Goal: Task Accomplishment & Management: Use online tool/utility

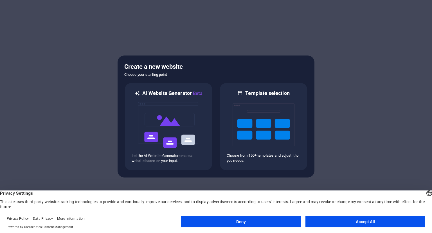
click at [378, 221] on button "Accept All" at bounding box center [366, 221] width 120 height 11
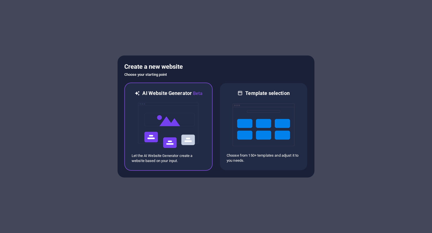
click at [166, 119] on img at bounding box center [169, 125] width 62 height 56
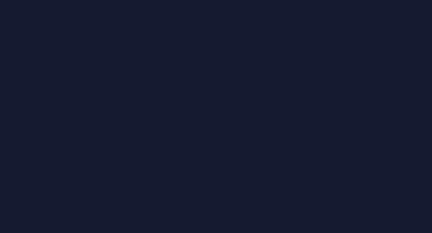
click at [291, 79] on div at bounding box center [216, 116] width 432 height 233
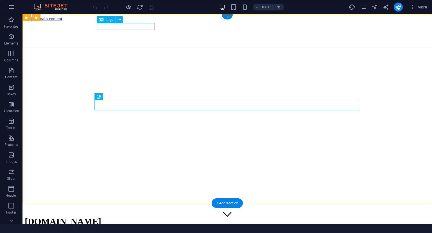
click at [140, 216] on div "[DOMAIN_NAME]" at bounding box center [227, 221] width 405 height 10
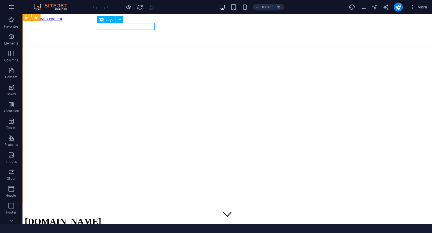
click at [106, 20] on span "Logo" at bounding box center [110, 19] width 8 height 3
click at [118, 19] on icon at bounding box center [119, 20] width 3 height 6
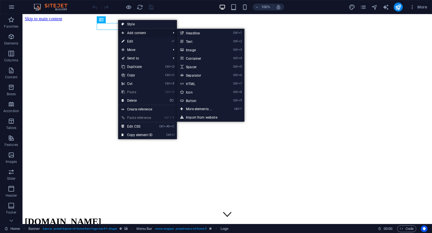
click at [142, 34] on span "Add content" at bounding box center [143, 33] width 50 height 8
click at [194, 50] on link "Ctrl 3 Image" at bounding box center [200, 50] width 46 height 8
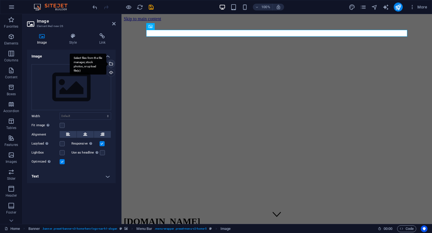
click at [111, 65] on div "Select files from the file manager, stock photos, or upload file(s)" at bounding box center [110, 64] width 8 height 8
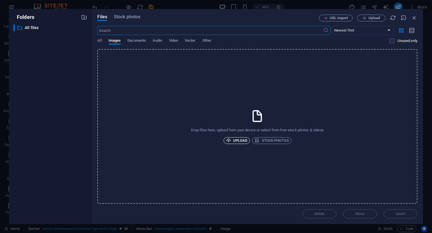
click at [242, 139] on span "Upload" at bounding box center [236, 140] width 21 height 7
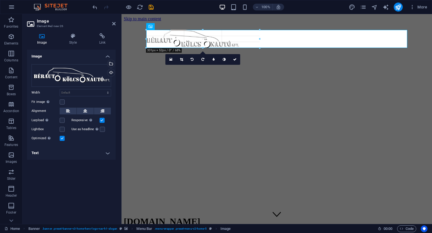
drag, startPoint x: 284, startPoint y: 56, endPoint x: 223, endPoint y: 47, distance: 61.4
type input "403"
select select "px"
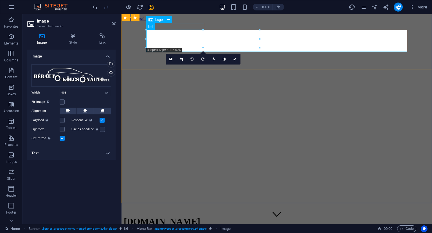
click at [193, 216] on div "[DOMAIN_NAME]" at bounding box center [277, 221] width 306 height 10
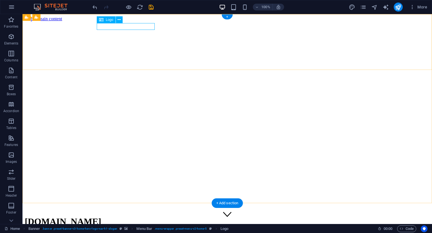
click at [129, 216] on div "[DOMAIN_NAME]" at bounding box center [227, 221] width 405 height 10
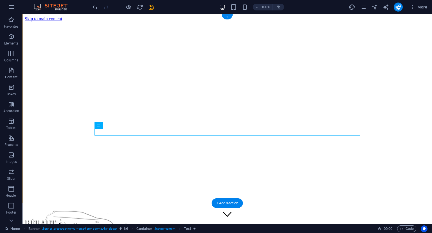
click at [227, 17] on div "+" at bounding box center [227, 16] width 11 height 5
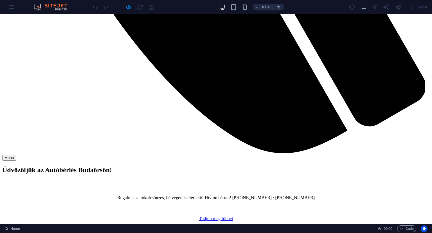
scroll to position [683, 0]
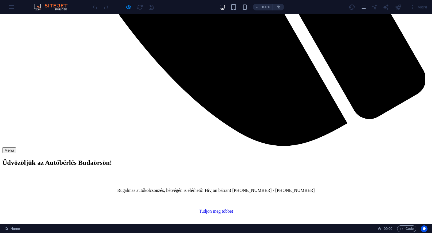
click at [46, 8] on img at bounding box center [53, 7] width 42 height 7
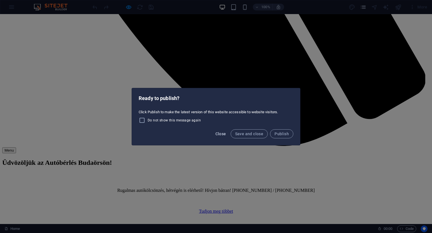
click at [217, 134] on span "Close" at bounding box center [221, 133] width 11 height 5
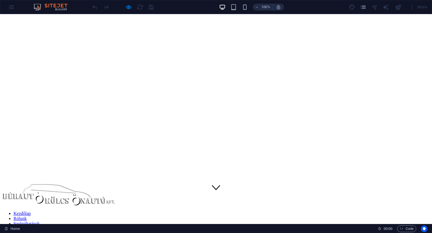
scroll to position [0, 0]
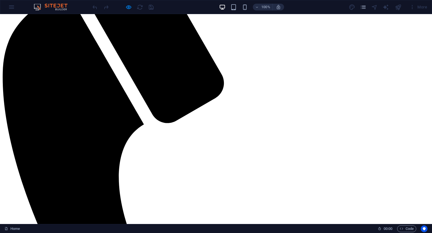
scroll to position [281, 0]
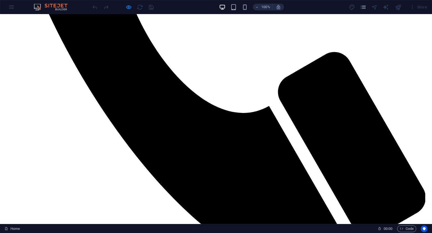
scroll to position [565, 0]
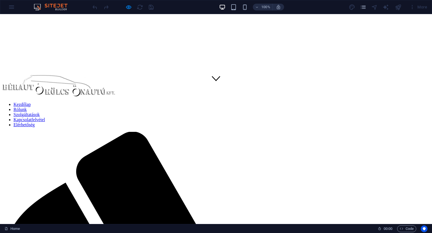
click at [31, 102] on link "Kezdőlap" at bounding box center [22, 104] width 17 height 5
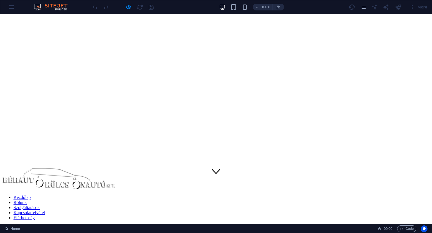
scroll to position [0, 0]
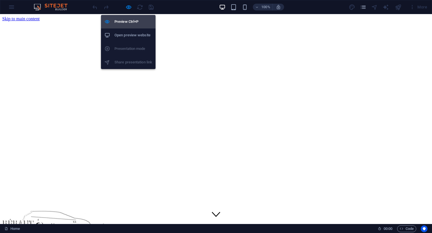
click at [128, 21] on h6 "Preview Ctrl+P" at bounding box center [134, 21] width 38 height 7
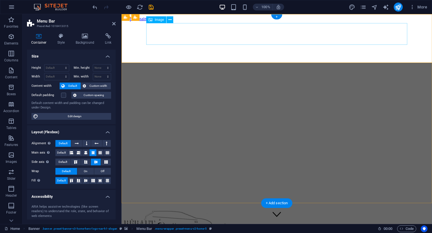
click at [397, 210] on figure at bounding box center [277, 221] width 306 height 23
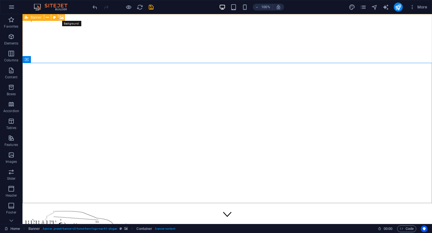
click at [62, 18] on icon at bounding box center [62, 18] width 4 height 6
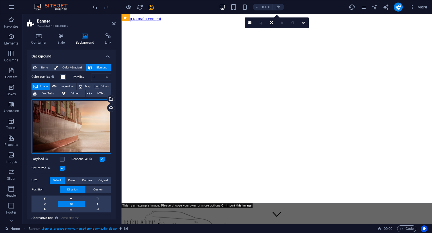
click at [94, 110] on div "Drag files here, click to choose files or select files from Files or our free s…" at bounding box center [72, 126] width 80 height 54
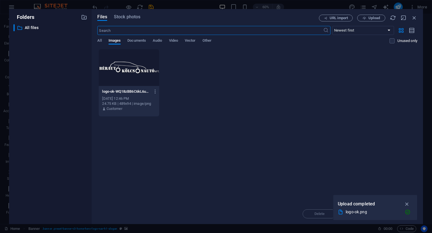
click at [316, 116] on div "logo-ok-WQ18zBB6C6kL6uL06xDnsg.png logo-ok-WQ18zBB6C6kL6uL06xDnsg.png Oct 6, 20…" at bounding box center [257, 83] width 320 height 68
click at [262, 163] on div "Drop files here to upload them instantly logo-ok-WQ18zBB6C6kL6uL06xDnsg.png log…" at bounding box center [257, 126] width 320 height 154
click at [408, 204] on icon "button" at bounding box center [407, 204] width 6 height 6
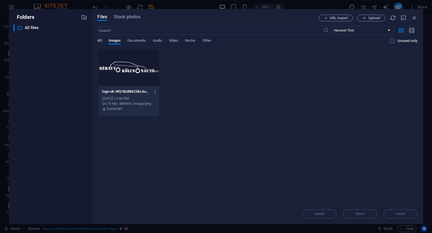
click at [98, 41] on span "All" at bounding box center [99, 41] width 4 height 8
click at [30, 26] on p "All files" at bounding box center [51, 27] width 52 height 6
click at [116, 42] on span "Images" at bounding box center [115, 41] width 12 height 8
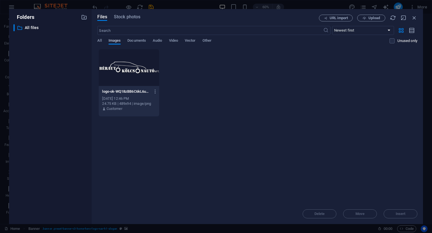
click at [116, 42] on span "Images" at bounding box center [115, 41] width 12 height 8
click at [374, 20] on span "Upload" at bounding box center [375, 17] width 12 height 3
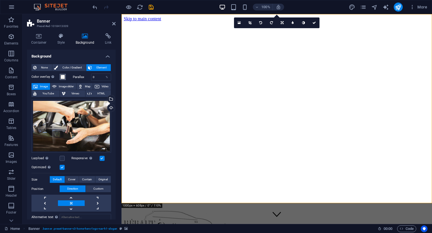
click at [64, 78] on span at bounding box center [62, 77] width 5 height 5
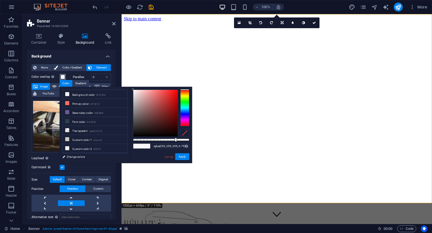
click at [181, 104] on div at bounding box center [184, 107] width 9 height 37
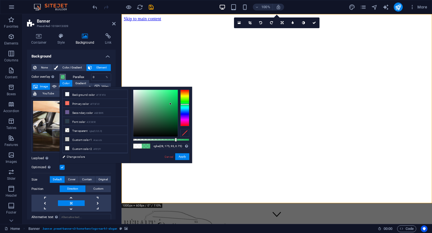
drag, startPoint x: 171, startPoint y: 101, endPoint x: 171, endPoint y: 104, distance: 3.1
click at [171, 104] on div at bounding box center [155, 113] width 44 height 47
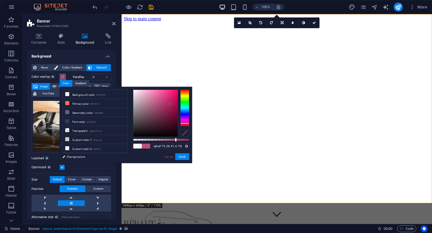
drag, startPoint x: 186, startPoint y: 103, endPoint x: 185, endPoint y: 123, distance: 20.3
click at [185, 123] on div at bounding box center [184, 107] width 9 height 37
click at [169, 156] on link "Cancel" at bounding box center [169, 156] width 10 height 4
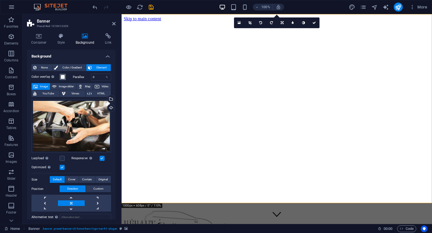
click at [62, 77] on span at bounding box center [62, 77] width 5 height 5
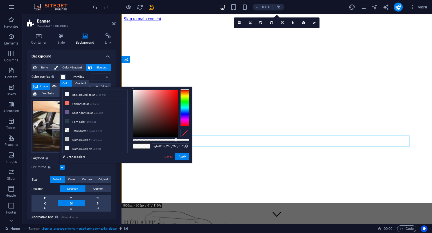
drag, startPoint x: 298, startPoint y: 154, endPoint x: 194, endPoint y: 142, distance: 104.9
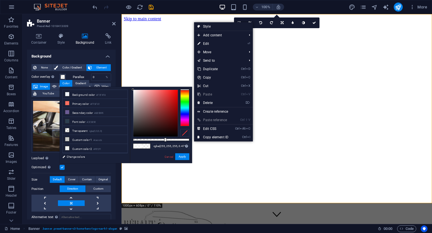
type input "rgba(255, 255, 255, 0.466)"
drag, startPoint x: 176, startPoint y: 141, endPoint x: 159, endPoint y: 151, distance: 19.5
click at [159, 151] on div "rgba(255, 255, 255, 0.466) Supported formats #0852ed rgb(8, 82, 237) rgba(8, 82…" at bounding box center [161, 166] width 62 height 158
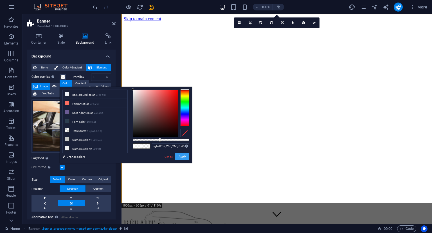
click at [186, 159] on button "Apply" at bounding box center [182, 156] width 14 height 7
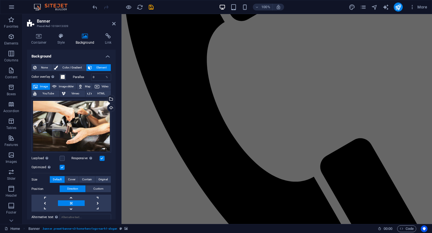
scroll to position [380, 0]
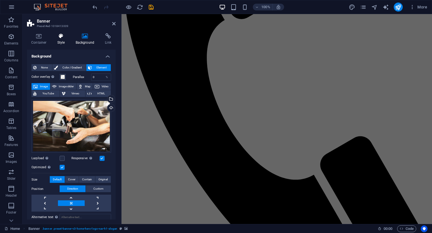
click at [59, 40] on h4 "Style" at bounding box center [62, 39] width 18 height 12
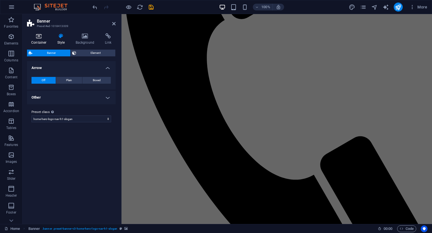
click at [41, 41] on h4 "Container" at bounding box center [40, 39] width 26 height 12
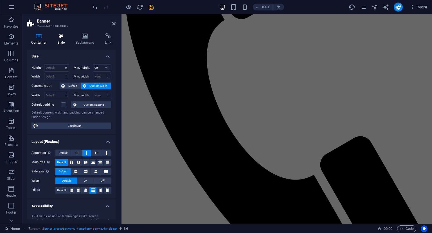
click at [66, 37] on icon at bounding box center [61, 36] width 16 height 6
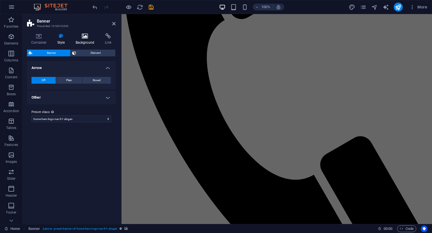
click at [91, 36] on icon at bounding box center [84, 36] width 27 height 6
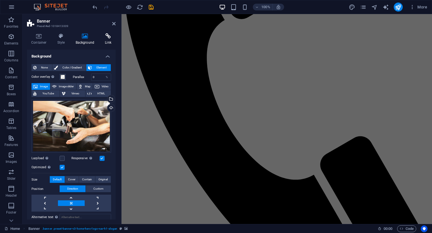
click at [111, 39] on icon at bounding box center [108, 36] width 15 height 6
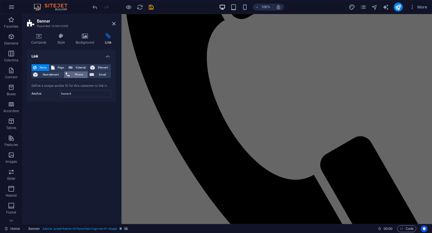
click at [78, 75] on span "Phone" at bounding box center [78, 74] width 15 height 7
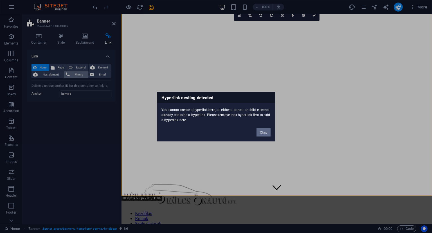
scroll to position [0, 0]
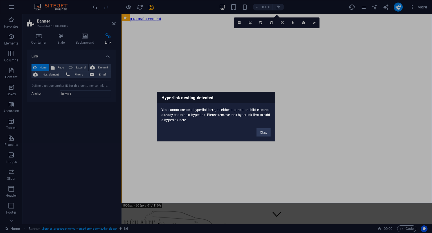
click at [79, 75] on div "Hyperlink nesting detected You cannot create a hyperlink here, as either a pare…" at bounding box center [216, 116] width 432 height 233
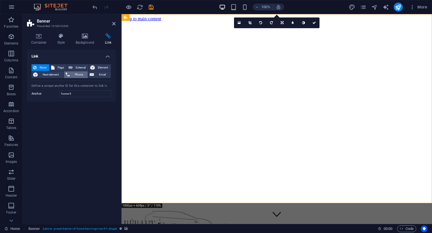
click at [77, 74] on span "Phone" at bounding box center [78, 74] width 15 height 7
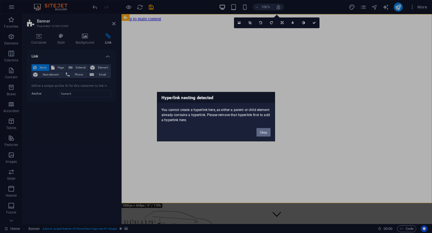
click at [266, 132] on button "Okay" at bounding box center [264, 132] width 14 height 8
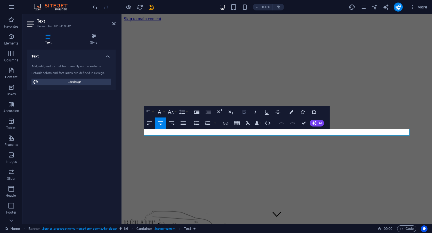
click at [247, 114] on icon "button" at bounding box center [244, 111] width 7 height 7
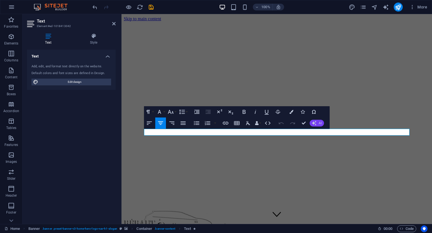
click at [318, 123] on button "AI" at bounding box center [317, 123] width 14 height 7
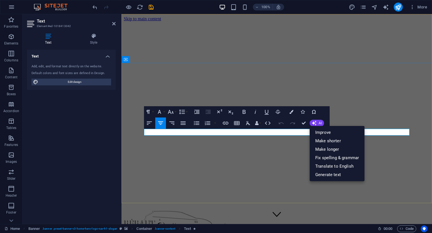
drag, startPoint x: 174, startPoint y: 133, endPoint x: 306, endPoint y: 134, distance: 132.8
click at [243, 115] on icon "button" at bounding box center [244, 111] width 7 height 7
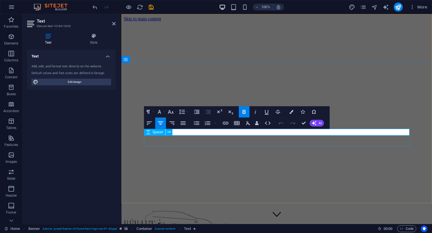
drag, startPoint x: 229, startPoint y: 133, endPoint x: 171, endPoint y: 136, distance: 58.6
click at [244, 113] on icon "button" at bounding box center [244, 111] width 7 height 7
click at [317, 121] on button "AI" at bounding box center [317, 123] width 14 height 7
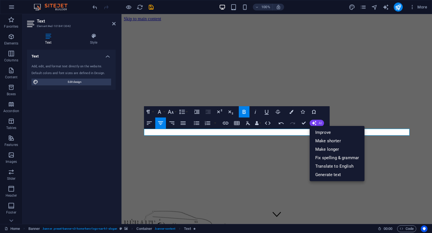
click at [317, 121] on button "AI" at bounding box center [317, 123] width 14 height 7
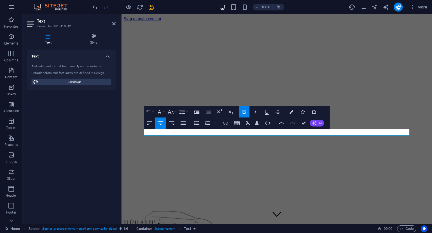
click at [317, 121] on button "AI" at bounding box center [317, 123] width 14 height 7
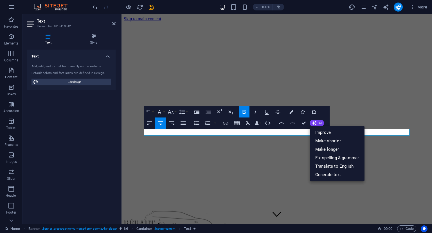
click at [317, 121] on button "AI" at bounding box center [317, 123] width 14 height 7
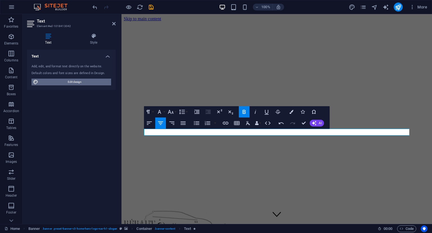
click at [72, 82] on span "Edit design" at bounding box center [74, 81] width 69 height 7
select select "px"
select select "200"
select select "px"
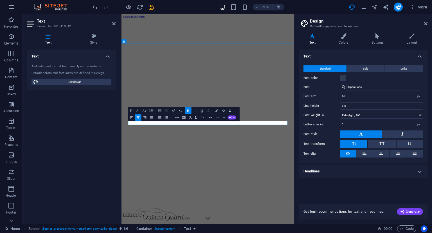
drag, startPoint x: 219, startPoint y: 195, endPoint x: 157, endPoint y: 199, distance: 62.0
drag, startPoint x: 351, startPoint y: 97, endPoint x: 319, endPoint y: 95, distance: 32.4
click at [340, 95] on input "16" at bounding box center [381, 96] width 82 height 7
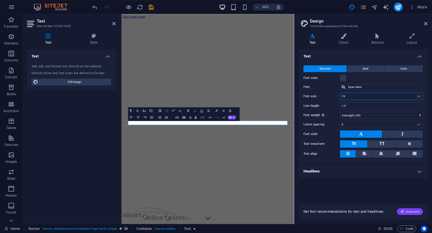
type input "19"
click at [407, 210] on span "Generate" at bounding box center [409, 211] width 19 height 5
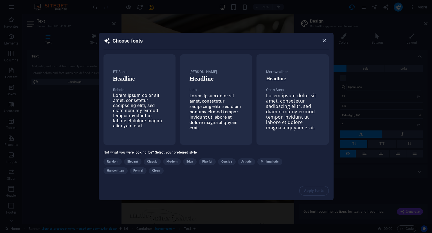
click at [326, 41] on icon "button" at bounding box center [324, 40] width 6 height 6
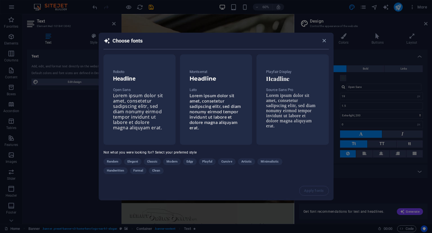
click at [326, 41] on icon "button" at bounding box center [324, 40] width 6 height 6
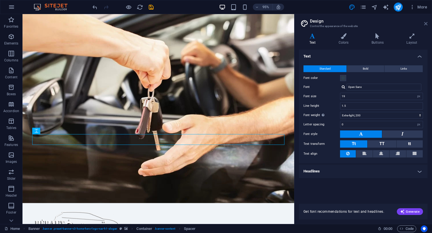
click at [427, 24] on icon at bounding box center [425, 23] width 3 height 5
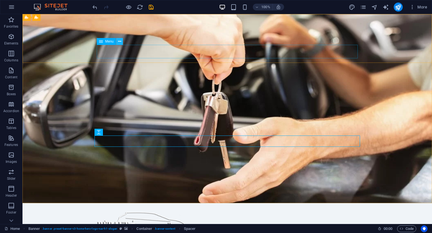
click at [122, 42] on button at bounding box center [119, 41] width 7 height 7
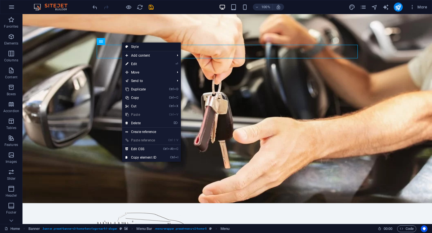
click at [133, 47] on link "Style" at bounding box center [151, 46] width 59 height 8
select select "rem"
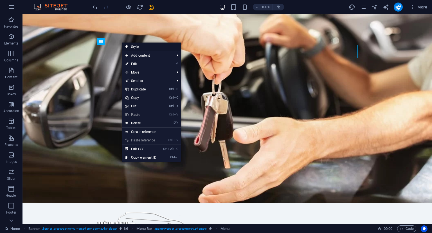
select select "preset-menu-v2-home-5"
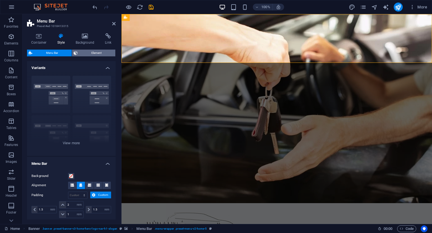
click at [95, 51] on span "Element" at bounding box center [96, 53] width 34 height 7
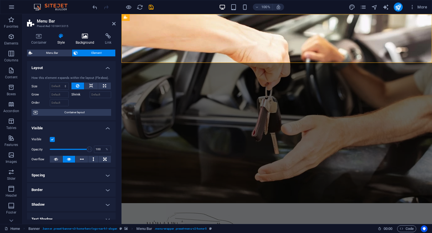
click at [86, 36] on icon at bounding box center [84, 36] width 27 height 6
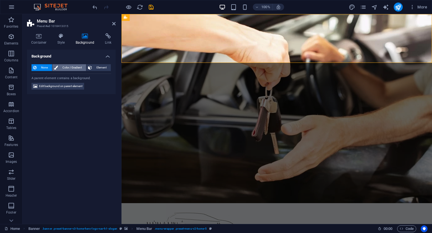
click at [71, 67] on span "Color / Gradient" at bounding box center [72, 67] width 25 height 7
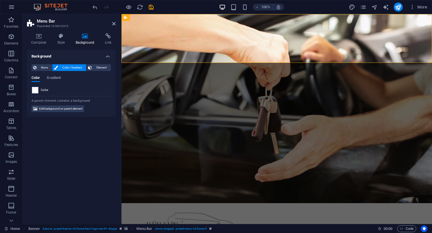
click at [71, 67] on span "Color / Gradient" at bounding box center [72, 67] width 25 height 7
click at [100, 67] on span "Element" at bounding box center [101, 67] width 15 height 7
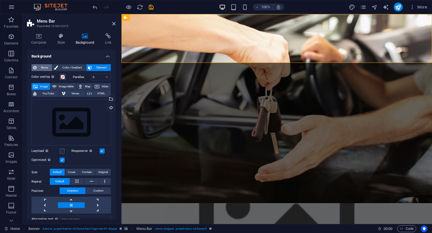
click at [40, 67] on span "None" at bounding box center [44, 67] width 12 height 7
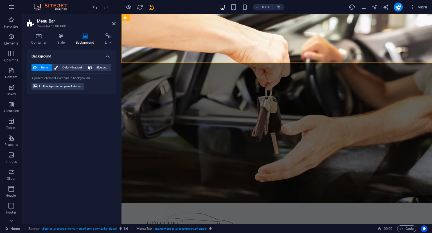
click at [40, 67] on span "None" at bounding box center [44, 67] width 12 height 7
click at [100, 67] on span "Element" at bounding box center [101, 67] width 15 height 7
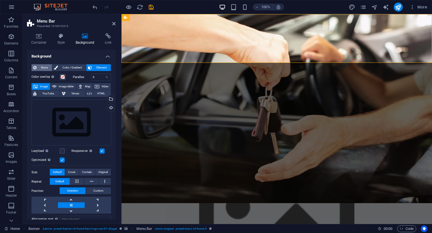
click at [39, 66] on span "None" at bounding box center [44, 67] width 12 height 7
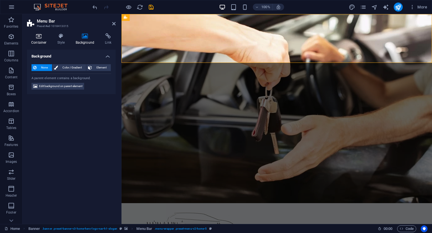
click at [39, 41] on h4 "Container" at bounding box center [40, 39] width 26 height 12
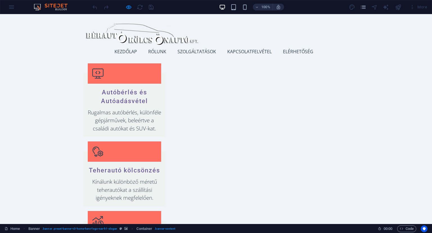
scroll to position [527, 0]
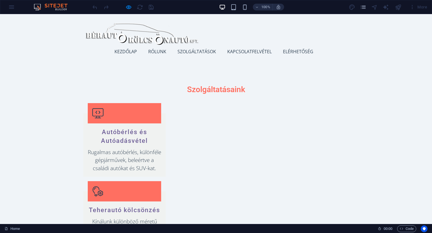
click at [157, 51] on link "Rólunk" at bounding box center [159, 52] width 23 height 14
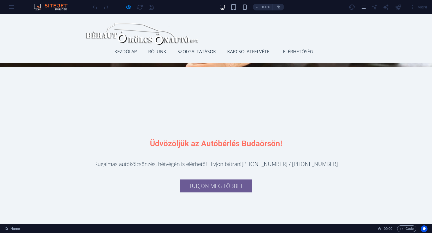
click at [129, 52] on link "Kezdőlap" at bounding box center [128, 52] width 27 height 14
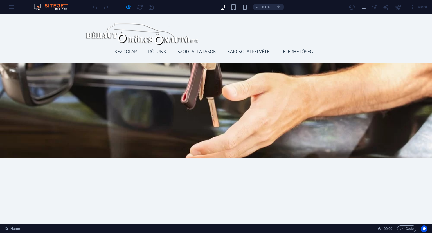
scroll to position [0, 0]
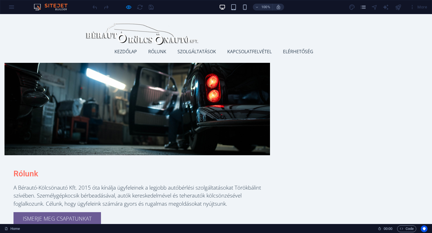
scroll to position [299, 0]
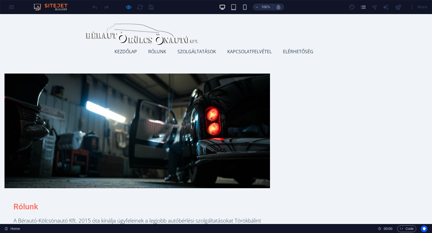
click at [302, 49] on link "Elérhetőség" at bounding box center [300, 52] width 35 height 14
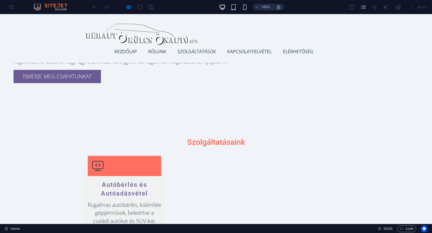
scroll to position [457, 0]
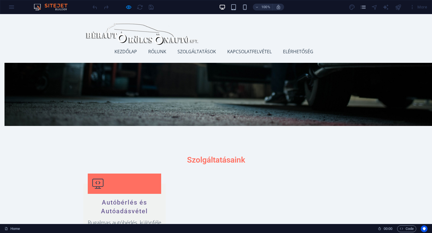
drag, startPoint x: 428, startPoint y: 148, endPoint x: 432, endPoint y: 166, distance: 18.1
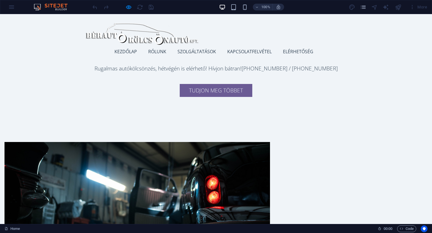
scroll to position [161, 0]
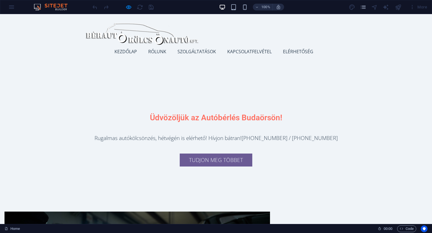
click at [300, 48] on link "Elérhetőség" at bounding box center [300, 52] width 35 height 14
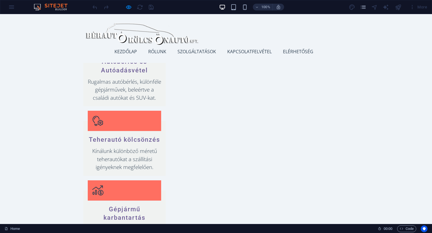
scroll to position [608, 0]
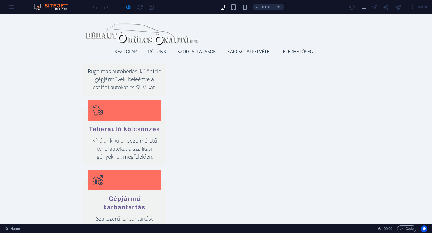
click at [252, 55] on link "Kapcsolatfelvétel" at bounding box center [251, 52] width 49 height 14
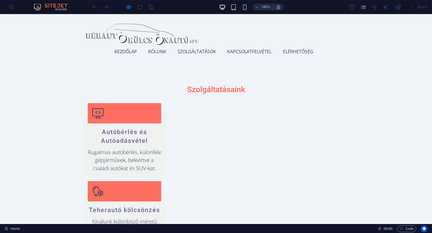
click at [208, 51] on link "Szolgáltatások" at bounding box center [199, 52] width 43 height 14
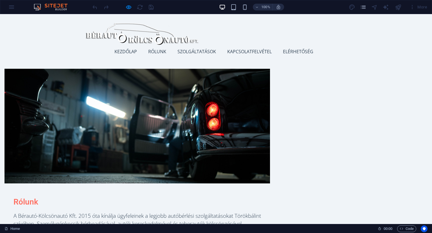
scroll to position [299, 0]
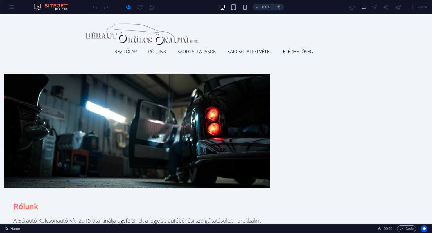
click at [161, 49] on link "Rólunk" at bounding box center [159, 52] width 23 height 14
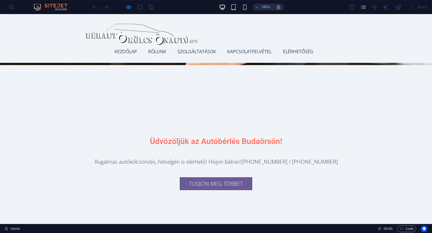
scroll to position [136, 0]
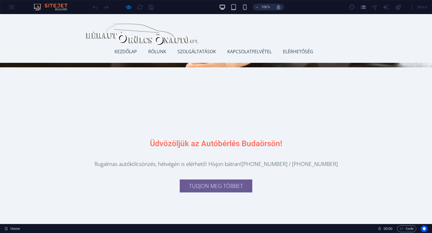
click at [126, 53] on link "Kezdőlap" at bounding box center [128, 52] width 27 height 14
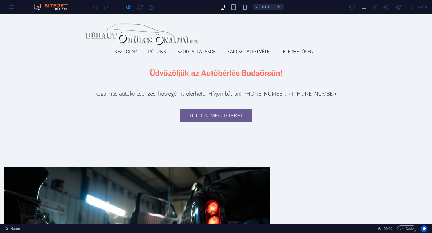
scroll to position [0, 0]
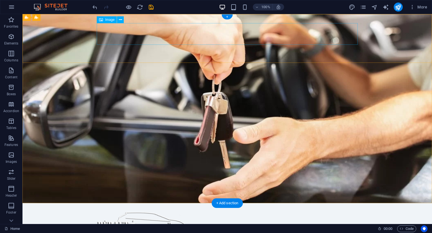
click at [107, 212] on figure at bounding box center [227, 223] width 261 height 22
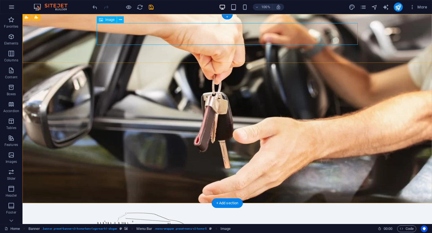
click at [223, 212] on figure at bounding box center [227, 223] width 261 height 22
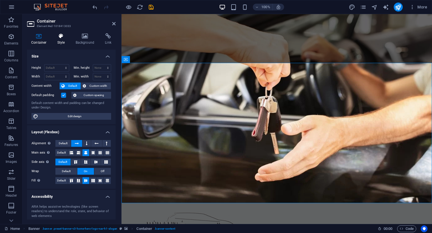
click at [60, 38] on icon at bounding box center [61, 36] width 16 height 6
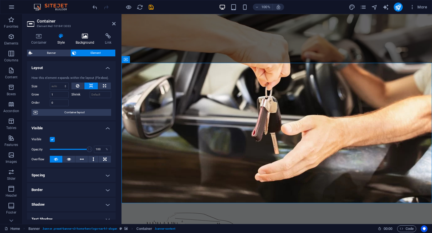
click at [80, 37] on icon at bounding box center [84, 36] width 27 height 6
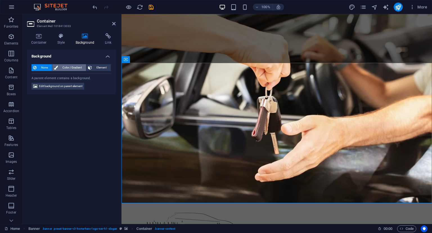
click at [74, 67] on span "Color / Gradient" at bounding box center [72, 67] width 25 height 7
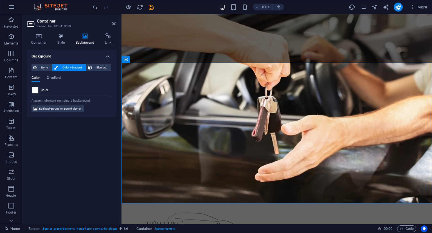
click at [35, 92] on span at bounding box center [35, 90] width 6 height 6
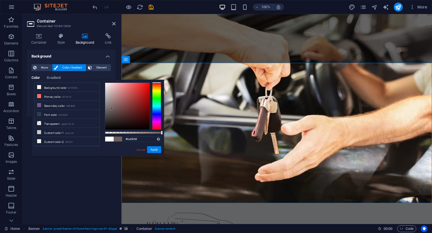
drag, startPoint x: 115, startPoint y: 97, endPoint x: 113, endPoint y: 110, distance: 12.5
click at [113, 110] on div at bounding box center [127, 106] width 44 height 47
click at [158, 101] on div at bounding box center [156, 105] width 9 height 47
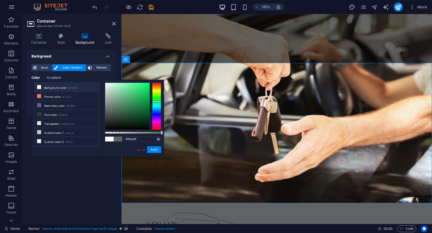
click at [57, 85] on li "Background color #F0F4F8" at bounding box center [67, 87] width 65 height 9
type input "#f0f4f8"
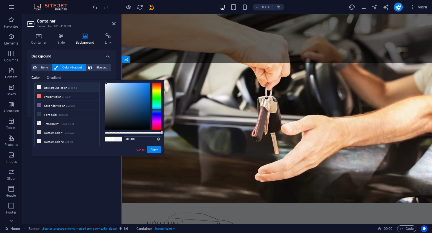
click at [57, 85] on li "Background color #F0F4F8" at bounding box center [67, 87] width 65 height 9
click at [159, 151] on button "Apply" at bounding box center [154, 149] width 14 height 7
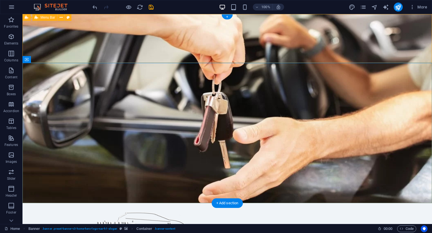
click at [87, 203] on div "Kezdőlap Rólunk Szolgáltatások Kapcsolatfelvétel Elérhetőség Menu" at bounding box center [228, 227] width 410 height 49
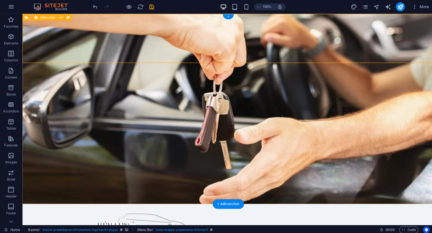
click at [33, 203] on div "Kezdőlap Rólunk Szolgáltatások Kapcsolatfelvétel Elérhetőség Menu" at bounding box center [227, 227] width 410 height 49
click at [50, 203] on div "Kezdőlap Rólunk Szolgáltatások Kapcsolatfelvétel Elérhetőség Menu" at bounding box center [227, 227] width 410 height 49
click at [11, 38] on icon "button" at bounding box center [11, 36] width 7 height 7
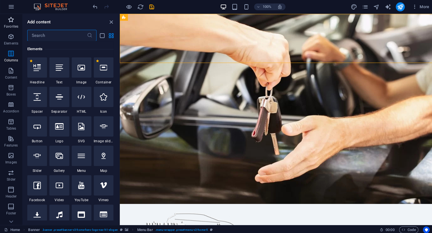
click at [13, 23] on span "Favorites" at bounding box center [11, 23] width 23 height 14
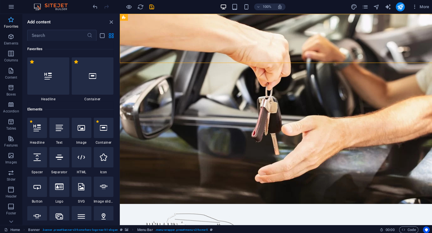
click at [14, 21] on icon "button" at bounding box center [11, 19] width 7 height 7
click at [135, 203] on div "Kezdőlap Rólunk Szolgáltatások Kapcsolatfelvétel Elérhetőség Menu" at bounding box center [276, 227] width 313 height 49
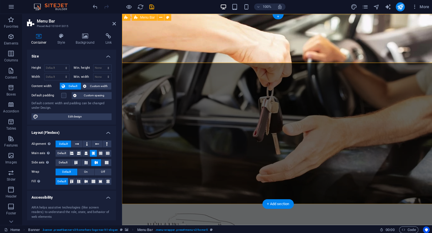
click at [135, 203] on div "Kezdőlap Rólunk Szolgáltatások Kapcsolatfelvétel Elérhetőség Menu" at bounding box center [277, 227] width 311 height 49
click at [65, 37] on icon at bounding box center [61, 36] width 16 height 6
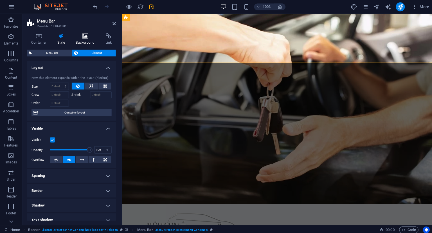
click at [86, 37] on icon at bounding box center [84, 36] width 27 height 6
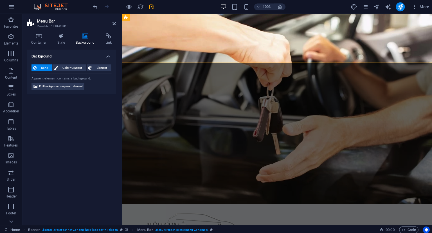
click at [41, 66] on span "None" at bounding box center [44, 67] width 12 height 7
click at [66, 67] on span "Color / Gradient" at bounding box center [72, 67] width 25 height 7
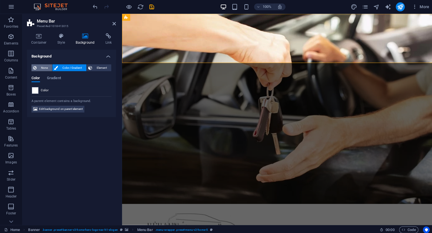
click at [41, 66] on span "None" at bounding box center [44, 67] width 12 height 7
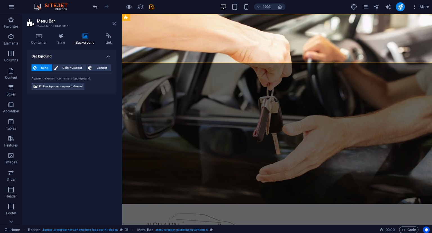
click at [114, 23] on icon at bounding box center [113, 23] width 3 height 5
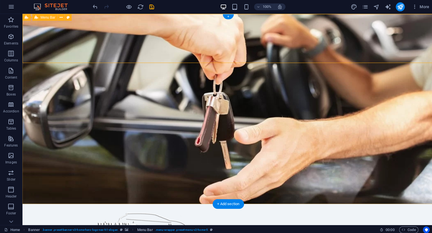
click at [113, 203] on div "Kezdőlap Rólunk Szolgáltatások Kapcsolatfelvétel Elérhetőség Menu" at bounding box center [227, 227] width 410 height 49
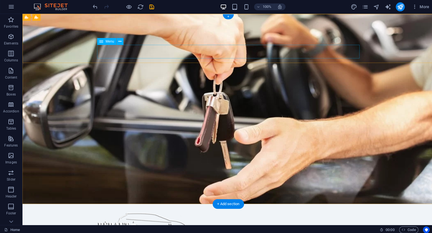
select select
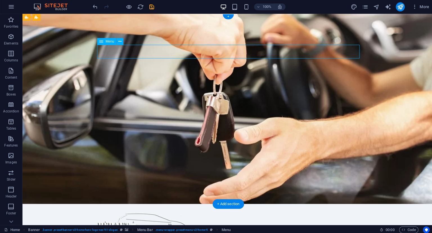
select select
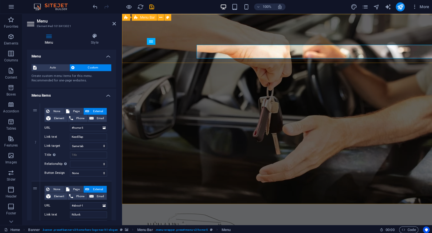
click at [137, 203] on div "Kezdőlap Rólunk Szolgáltatások Kapcsolatfelvétel Elérhetőség Menu" at bounding box center [277, 227] width 311 height 49
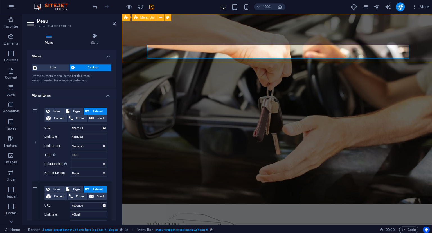
click at [137, 203] on div "Kezdőlap Rólunk Szolgáltatások Kapcsolatfelvétel Elérhetőség Menu" at bounding box center [277, 227] width 311 height 49
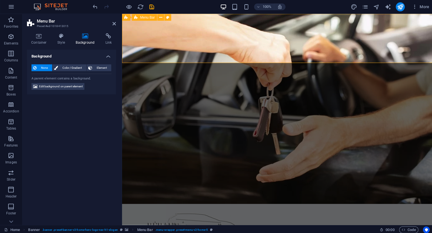
click at [137, 203] on div "Kezdőlap Rólunk Szolgáltatások Kapcsolatfelvétel Elérhetőség Menu" at bounding box center [277, 227] width 311 height 49
select select
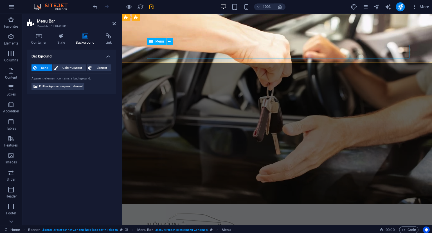
select select
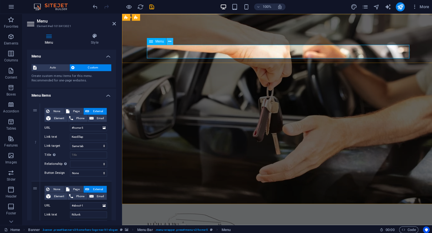
click at [170, 40] on icon at bounding box center [169, 42] width 3 height 6
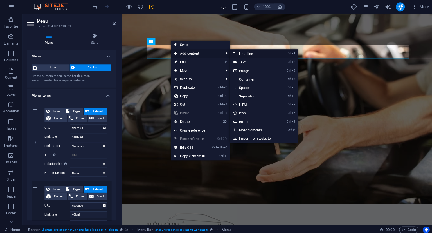
click at [249, 53] on link "Ctrl 1 Headline" at bounding box center [252, 53] width 46 height 8
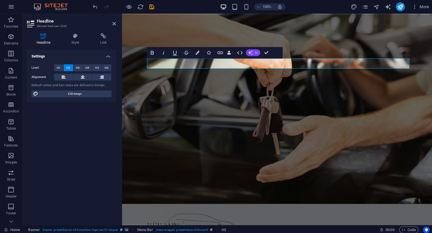
click at [247, 55] on icon "button" at bounding box center [249, 52] width 5 height 5
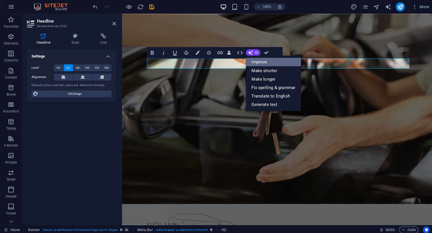
click at [253, 60] on link "Improve" at bounding box center [272, 62] width 55 height 8
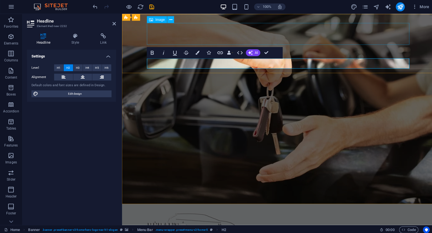
click at [331, 212] on figure at bounding box center [277, 223] width 261 height 22
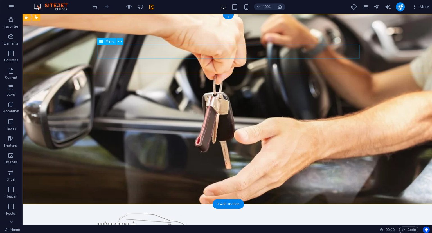
select select
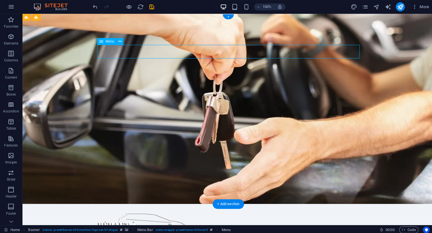
select select
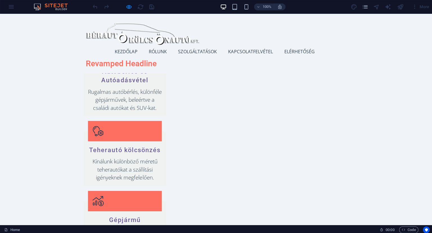
click at [252, 54] on link "Kapcsolatfelvétel" at bounding box center [251, 51] width 49 height 14
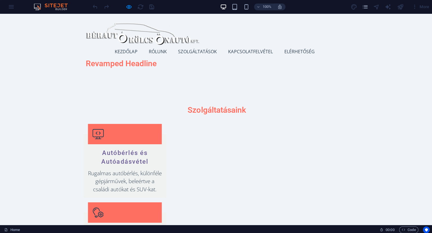
click at [204, 52] on link "Szolgáltatások" at bounding box center [199, 51] width 43 height 14
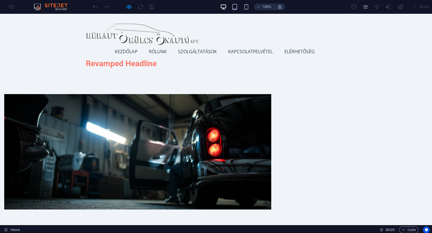
click at [156, 48] on link "Rólunk" at bounding box center [159, 51] width 23 height 14
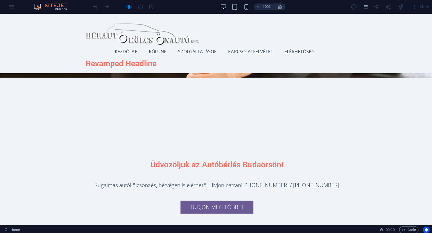
click at [125, 51] on link "Kezdőlap" at bounding box center [128, 51] width 27 height 14
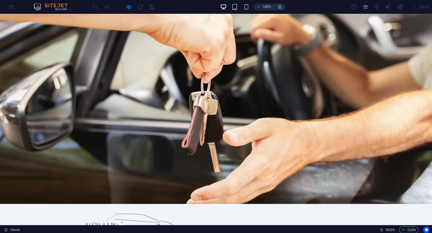
click at [372, 203] on div "Kezdőlap Rólunk Szolgáltatások Kapcsolatfelvétel Elérhetőség Revamped Headline …" at bounding box center [216, 232] width 432 height 59
click at [381, 203] on div "Kezdőlap Rólunk Szolgáltatások Kapcsolatfelvétel Elérhetőség Revamped Headline …" at bounding box center [216, 232] width 432 height 59
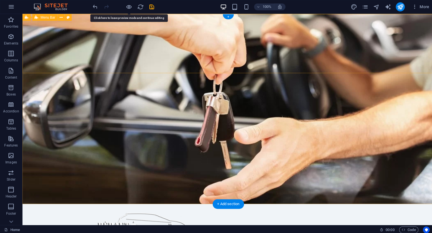
click at [52, 203] on div "Kezdőlap Rólunk Szolgáltatások Kapcsolatfelvétel Elérhetőség Revamped Headline …" at bounding box center [227, 232] width 410 height 59
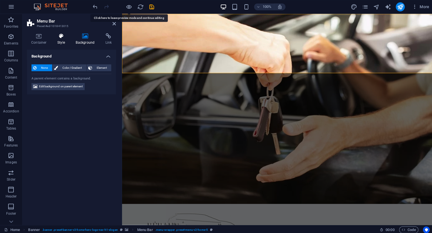
click at [55, 42] on h4 "Style" at bounding box center [62, 39] width 18 height 12
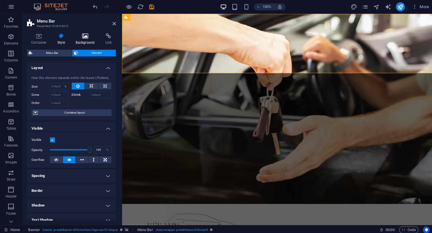
click at [87, 38] on icon at bounding box center [84, 36] width 27 height 6
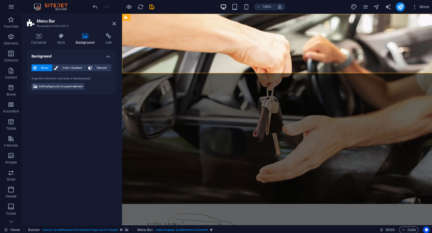
click at [46, 68] on span "None" at bounding box center [44, 67] width 12 height 7
click at [67, 68] on span "Color / Gradient" at bounding box center [72, 67] width 25 height 7
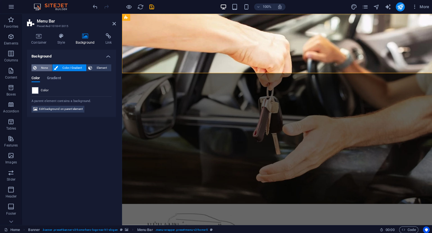
click at [44, 68] on span "None" at bounding box center [44, 67] width 12 height 7
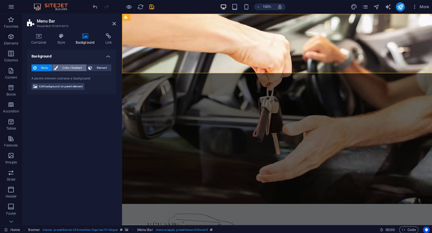
click at [63, 66] on span "Color / Gradient" at bounding box center [72, 67] width 25 height 7
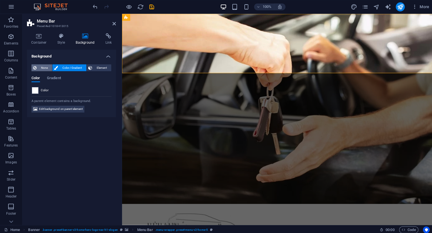
click at [42, 68] on span "None" at bounding box center [44, 67] width 12 height 7
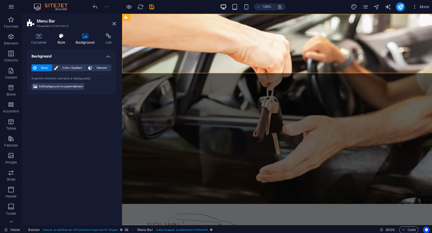
click at [60, 37] on icon at bounding box center [61, 36] width 16 height 6
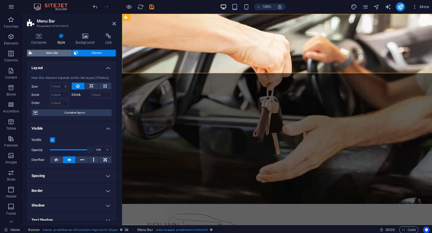
click at [52, 53] on span "Menu Bar" at bounding box center [52, 53] width 36 height 7
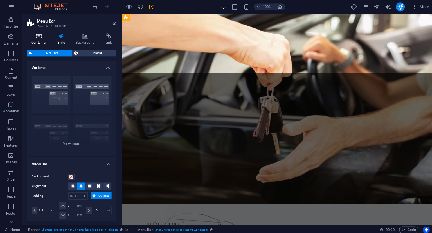
click at [41, 37] on icon at bounding box center [39, 36] width 24 height 6
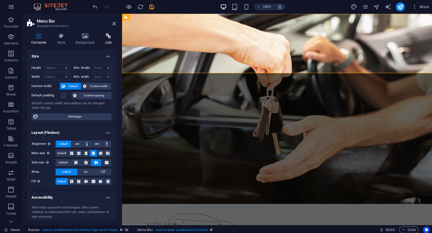
click at [107, 39] on h4 "Link" at bounding box center [108, 39] width 15 height 12
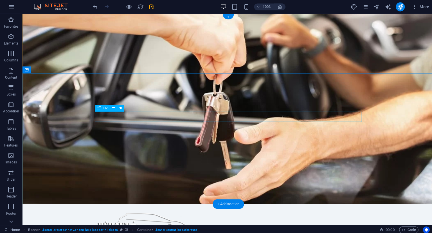
drag, startPoint x: 257, startPoint y: 72, endPoint x: 255, endPoint y: 157, distance: 85.0
click at [228, 204] on div "+ Add section" at bounding box center [227, 203] width 31 height 10
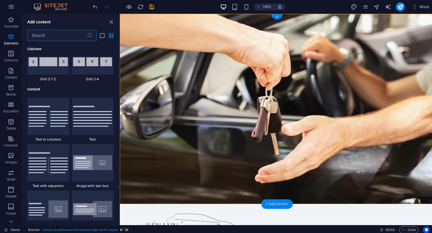
scroll to position [984, 0]
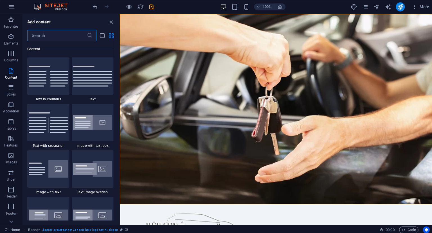
click at [100, 76] on img at bounding box center [92, 75] width 39 height 21
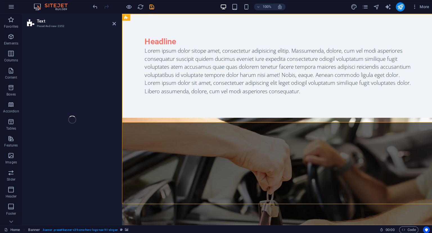
select select "preset-text-v2-default"
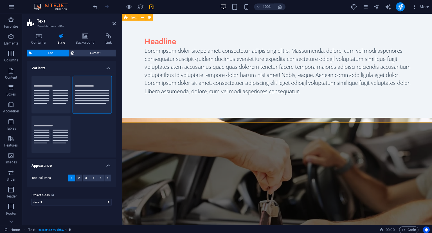
drag, startPoint x: 520, startPoint y: 21, endPoint x: 388, endPoint y: 32, distance: 132.4
click at [54, 8] on img at bounding box center [53, 7] width 42 height 7
click at [13, 188] on icon "button" at bounding box center [11, 188] width 7 height 7
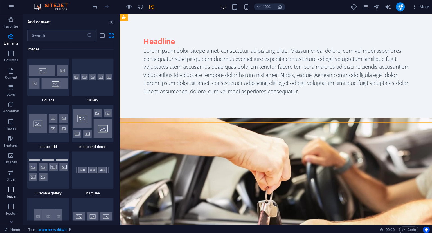
click at [13, 188] on icon "button" at bounding box center [11, 188] width 7 height 7
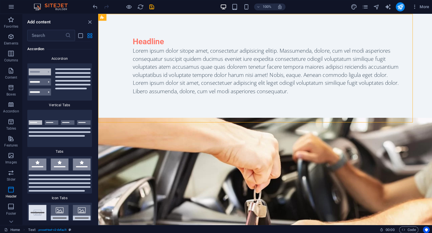
scroll to position [6416, 0]
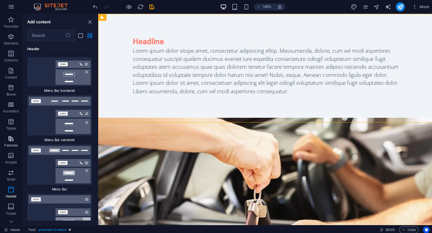
drag, startPoint x: 119, startPoint y: 152, endPoint x: 0, endPoint y: 135, distance: 120.0
click at [0, 135] on div "Favorites Elements Columns Content Boxes Accordion Tables Features Images Slide…" at bounding box center [49, 119] width 98 height 210
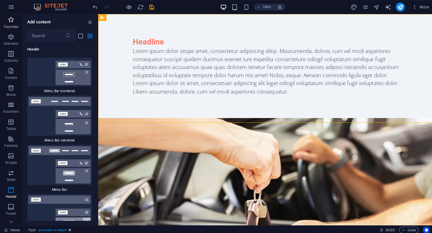
click at [13, 23] on icon "button" at bounding box center [11, 19] width 7 height 7
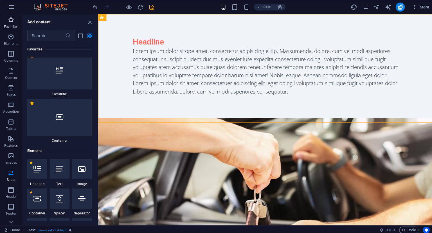
scroll to position [0, 0]
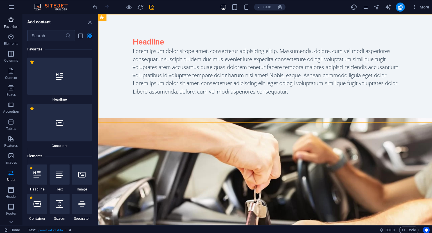
click at [13, 23] on icon "button" at bounding box center [11, 19] width 7 height 7
click at [11, 4] on button "button" at bounding box center [12, 7] width 14 height 14
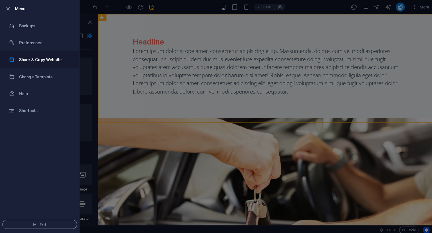
click at [58, 58] on h6 "Share & Copy Website" at bounding box center [45, 59] width 52 height 7
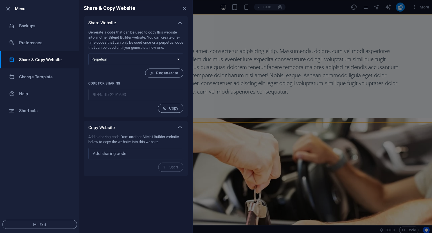
click at [211, 69] on div at bounding box center [216, 116] width 432 height 233
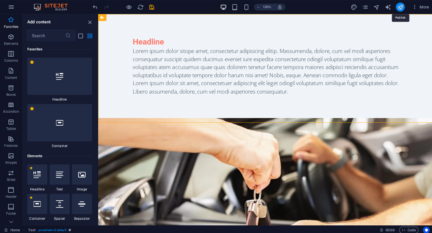
click at [396, 5] on icon "publish" at bounding box center [398, 7] width 6 height 6
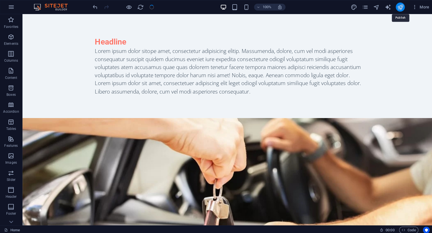
click at [396, 5] on icon "publish" at bounding box center [398, 7] width 6 height 6
checkbox input "false"
click at [401, 3] on div at bounding box center [398, 7] width 9 height 9
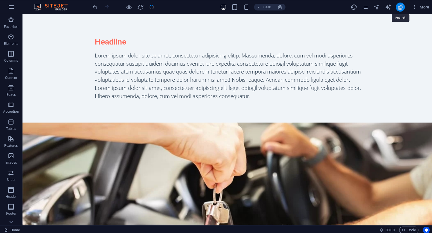
click at [398, 6] on icon "publish" at bounding box center [398, 7] width 6 height 6
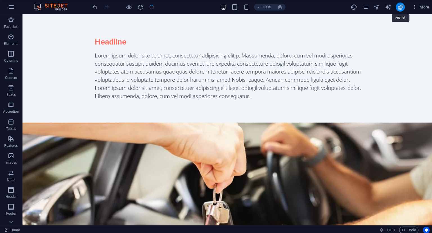
click at [398, 6] on icon "publish" at bounding box center [398, 7] width 6 height 6
drag, startPoint x: 398, startPoint y: 6, endPoint x: 391, endPoint y: 30, distance: 25.0
click at [398, 6] on icon "publish" at bounding box center [398, 7] width 6 height 6
click at [375, 7] on icon "navigator" at bounding box center [374, 7] width 6 height 6
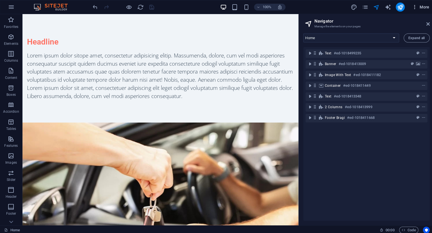
click at [420, 5] on span "More" at bounding box center [419, 7] width 18 height 6
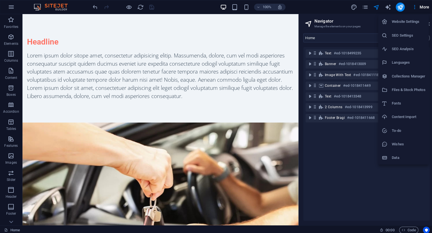
click at [410, 17] on li "Website Settings" at bounding box center [401, 22] width 50 height 14
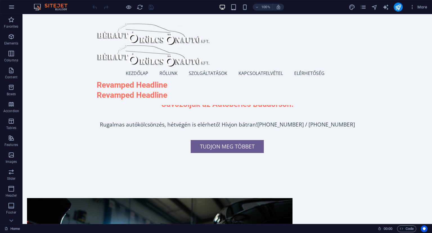
scroll to position [422, 0]
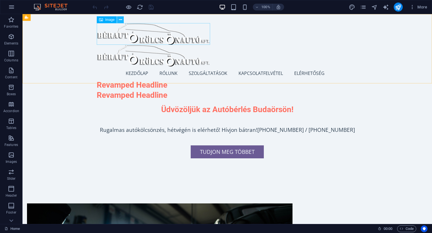
click at [120, 19] on icon at bounding box center [120, 20] width 3 height 6
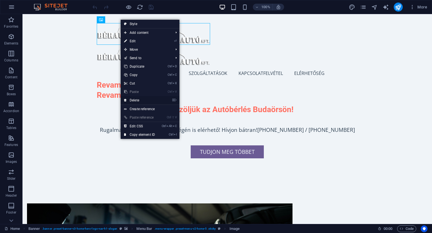
click at [138, 100] on link "⌦ Delete" at bounding box center [140, 100] width 38 height 8
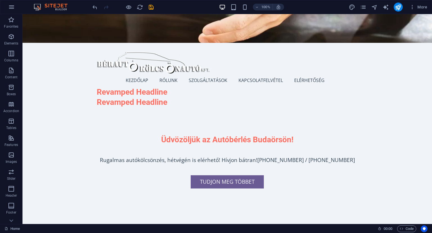
scroll to position [0, 0]
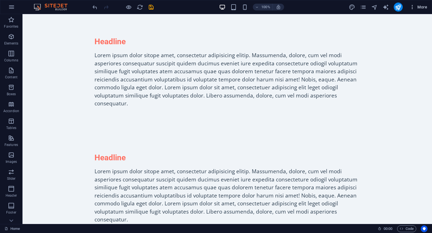
click at [420, 10] on button "More" at bounding box center [418, 7] width 22 height 9
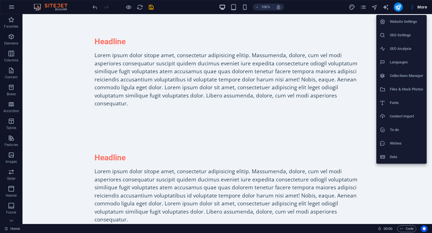
click at [13, 220] on div at bounding box center [216, 116] width 432 height 233
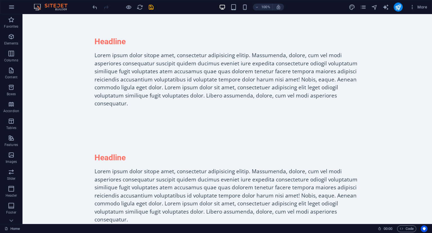
click at [13, 220] on icon at bounding box center [11, 220] width 4 height 3
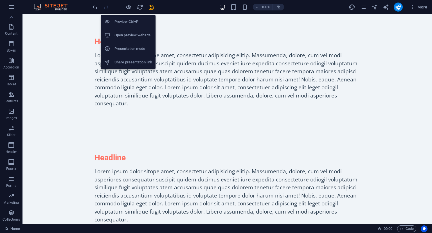
click at [139, 34] on h6 "Open preview website" at bounding box center [134, 35] width 38 height 7
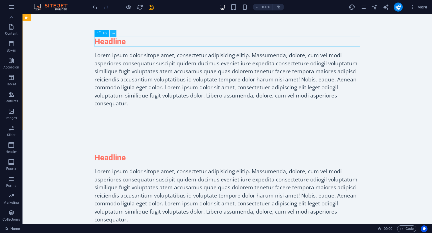
click at [115, 34] on button at bounding box center [113, 33] width 7 height 7
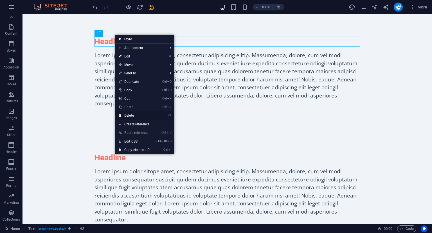
click at [141, 117] on link "⌦ Delete" at bounding box center [134, 115] width 38 height 8
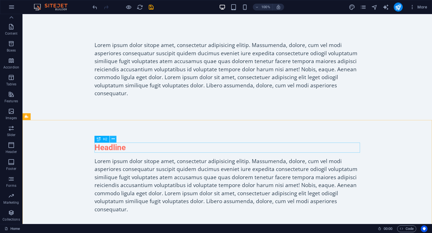
click at [113, 140] on icon at bounding box center [113, 139] width 3 height 6
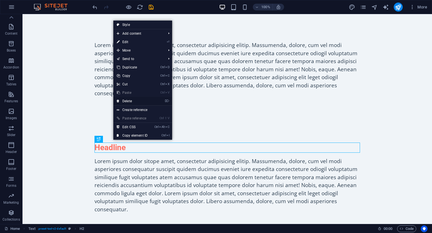
click at [133, 102] on link "⌦ Delete" at bounding box center [132, 101] width 38 height 8
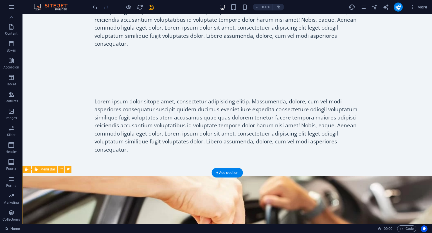
scroll to position [53, 0]
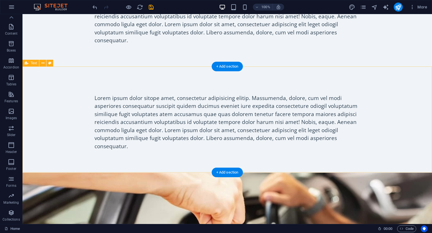
click at [158, 78] on div "Lorem ipsum dolor sitope amet, consectetur adipisicing elitip. Massumenda, dolo…" at bounding box center [228, 120] width 410 height 106
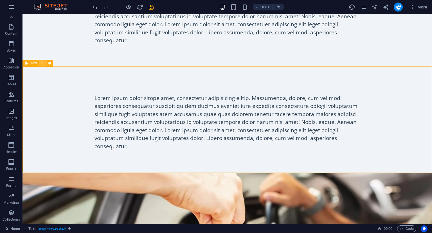
click at [43, 64] on icon at bounding box center [42, 63] width 3 height 6
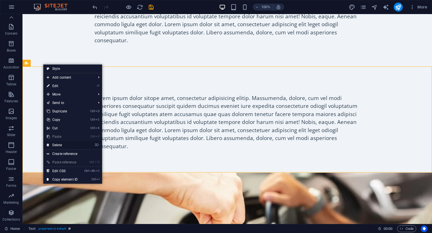
click at [60, 145] on link "⌦ Delete" at bounding box center [62, 145] width 38 height 8
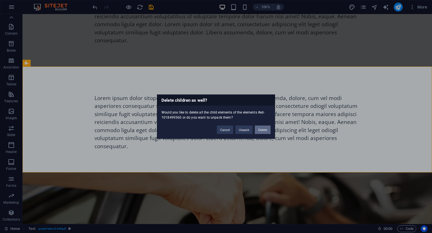
click at [264, 129] on button "Delete" at bounding box center [263, 129] width 16 height 8
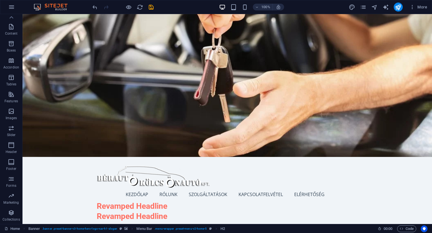
scroll to position [0, 0]
